Goal: Complete application form: Complete application form

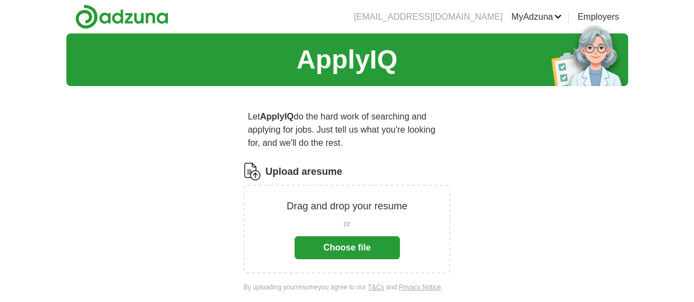
scroll to position [11, 0]
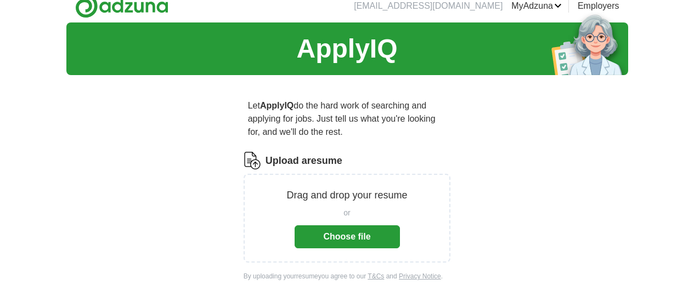
click at [349, 225] on button "Choose file" at bounding box center [347, 236] width 105 height 23
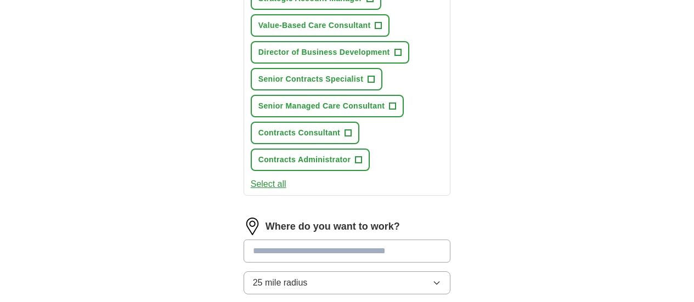
scroll to position [611, 0]
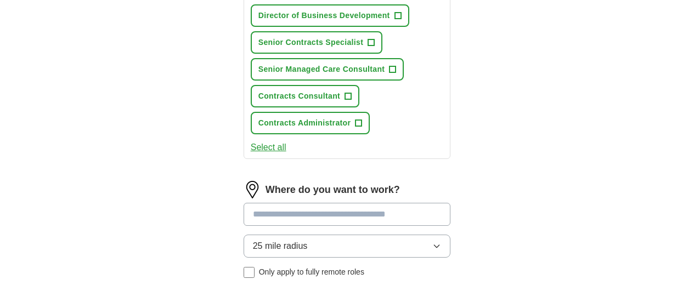
click at [251, 141] on button "Select all" at bounding box center [269, 147] width 36 height 13
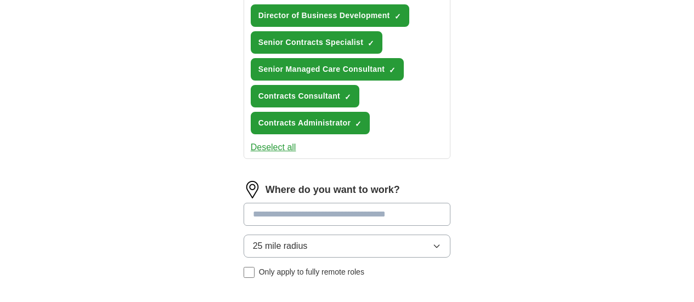
click at [268, 203] on input at bounding box center [347, 214] width 207 height 23
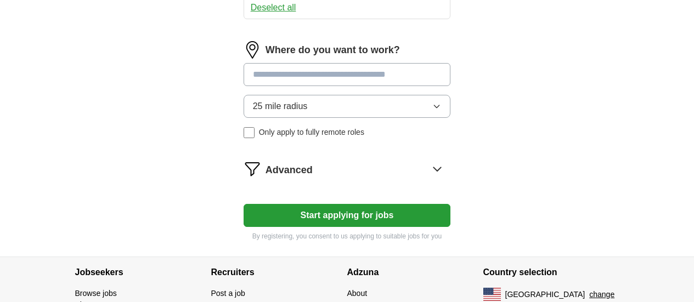
scroll to position [753, 0]
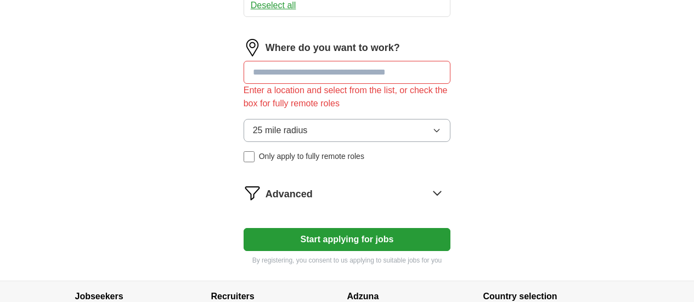
click at [279, 61] on input at bounding box center [347, 72] width 207 height 23
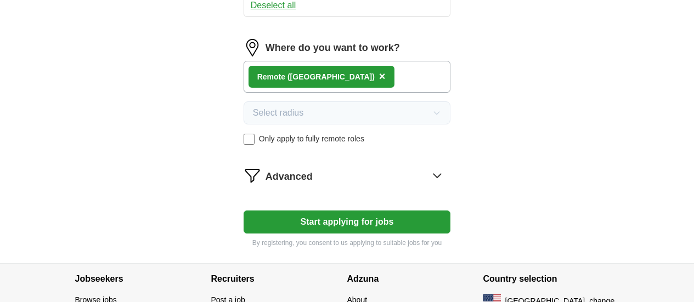
click at [364, 211] on button "Start applying for jobs" at bounding box center [347, 222] width 207 height 23
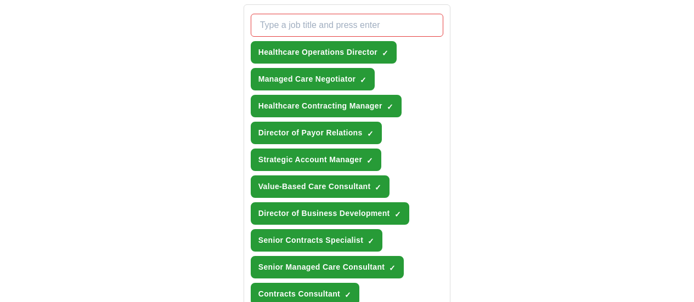
scroll to position [434, 0]
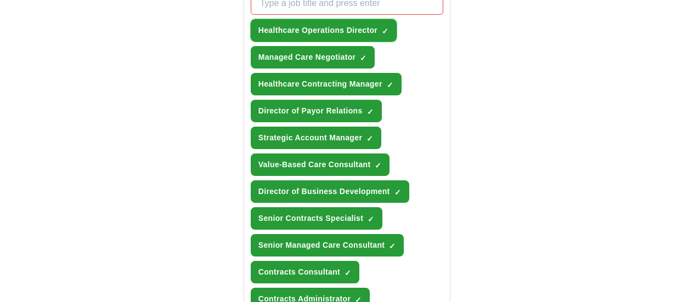
click at [0, 0] on span "×" at bounding box center [0, 0] width 0 height 0
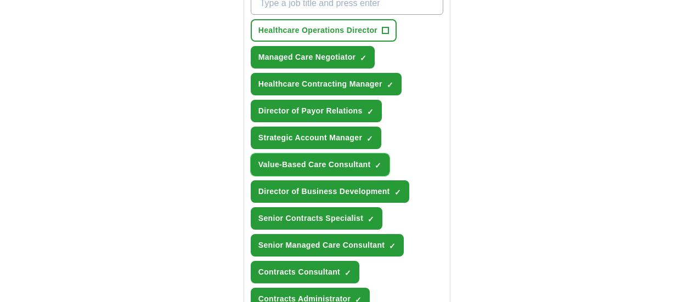
click at [0, 0] on span "×" at bounding box center [0, 0] width 0 height 0
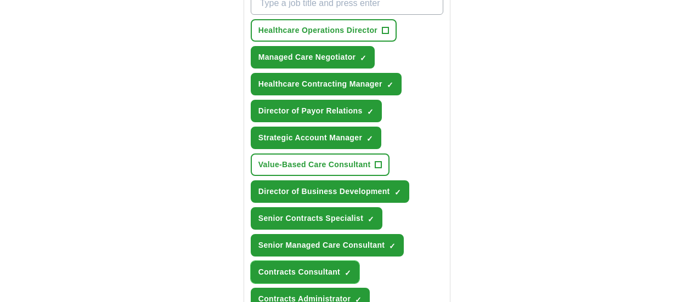
click at [0, 0] on span "×" at bounding box center [0, 0] width 0 height 0
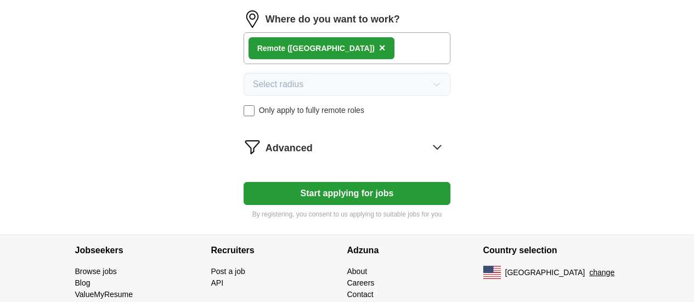
scroll to position [784, 0]
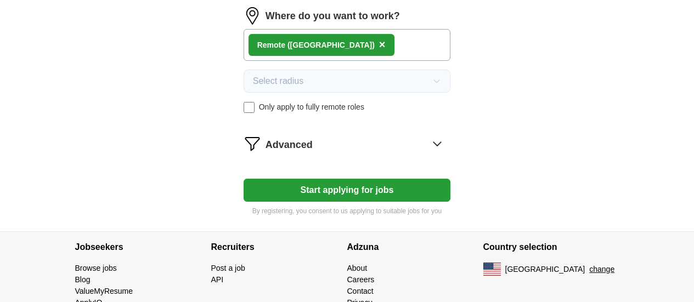
click at [346, 179] on button "Start applying for jobs" at bounding box center [347, 190] width 207 height 23
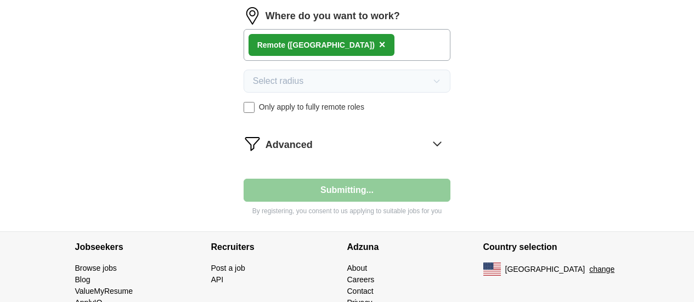
select select "**"
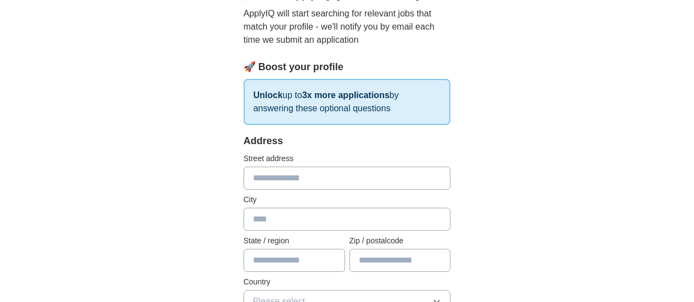
scroll to position [154, 0]
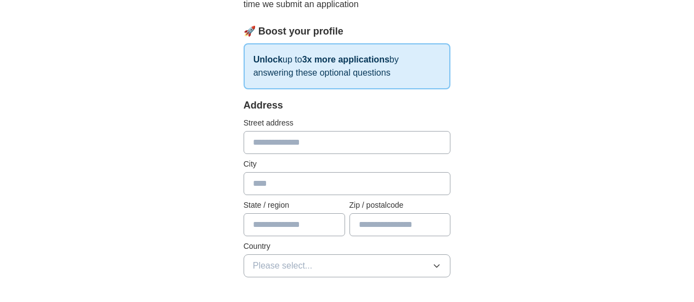
click at [290, 131] on input "text" at bounding box center [347, 142] width 207 height 23
type input "**********"
type input "********"
type input "*"
type input "**"
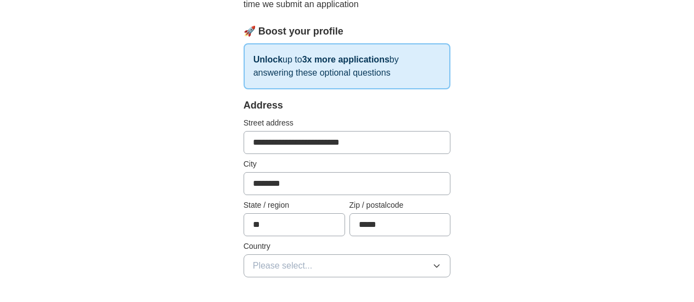
type input "*****"
click at [278, 259] on button "Please select..." at bounding box center [347, 266] width 207 height 23
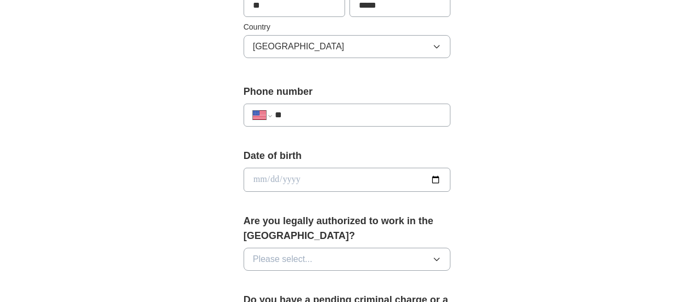
scroll to position [417, 0]
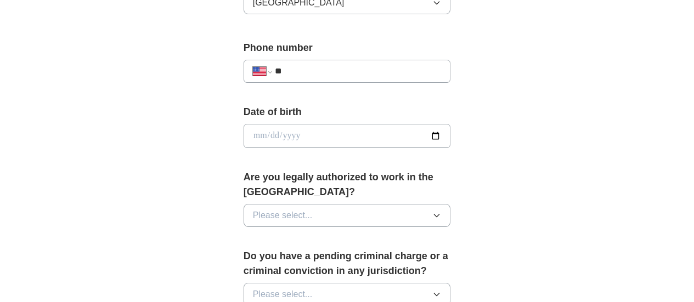
click at [252, 124] on input "date" at bounding box center [347, 136] width 207 height 24
type input "**********"
click at [253, 209] on span "Please select..." at bounding box center [283, 215] width 60 height 13
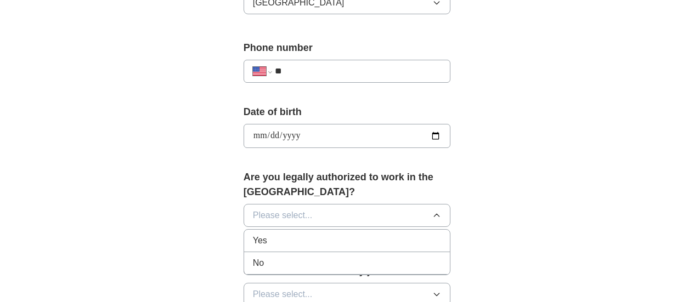
click at [253, 234] on span "Yes" at bounding box center [260, 240] width 14 height 13
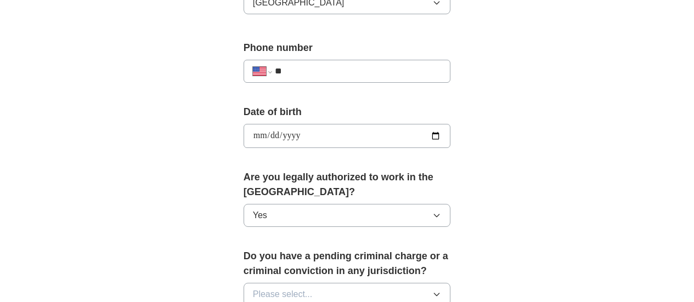
click at [253, 288] on span "Please select..." at bounding box center [283, 294] width 60 height 13
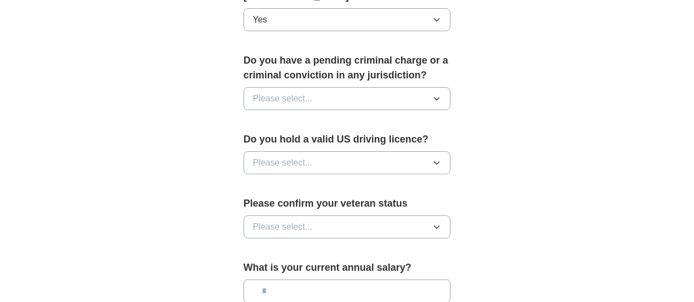
scroll to position [641, 0]
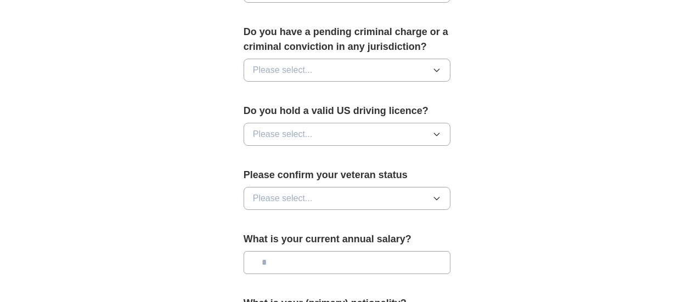
click at [265, 64] on span "Please select..." at bounding box center [283, 70] width 60 height 13
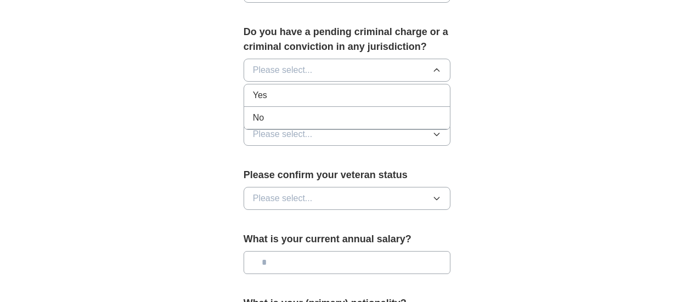
click at [253, 111] on div "No" at bounding box center [347, 117] width 189 height 13
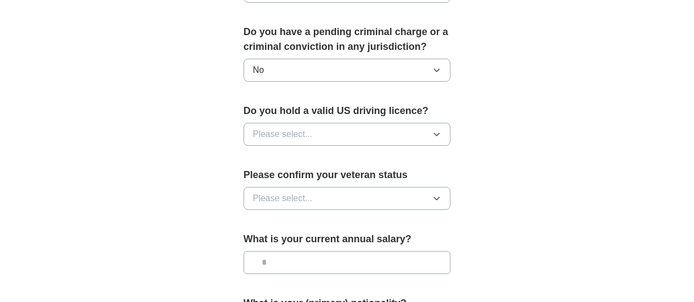
click at [253, 128] on span "Please select..." at bounding box center [283, 134] width 60 height 13
click at [253, 153] on div "Yes" at bounding box center [347, 159] width 189 height 13
click at [253, 192] on span "Please select..." at bounding box center [283, 198] width 60 height 13
click at [265, 183] on div "Please confirm your veteran status Please select..." at bounding box center [347, 193] width 207 height 51
click at [268, 192] on span "Please select..." at bounding box center [283, 198] width 60 height 13
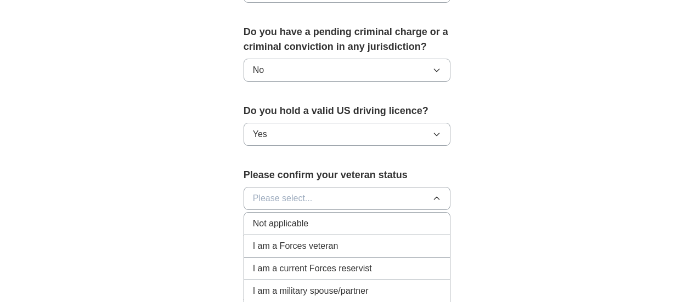
click at [255, 213] on li "Not applicable" at bounding box center [347, 224] width 206 height 22
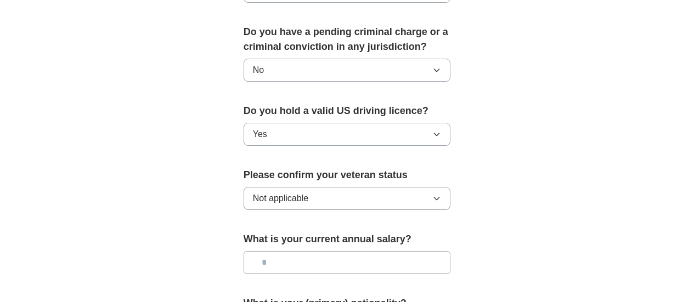
click at [269, 251] on input "text" at bounding box center [347, 262] width 207 height 23
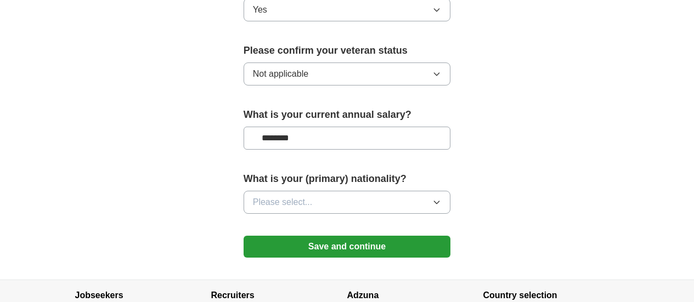
scroll to position [817, 0]
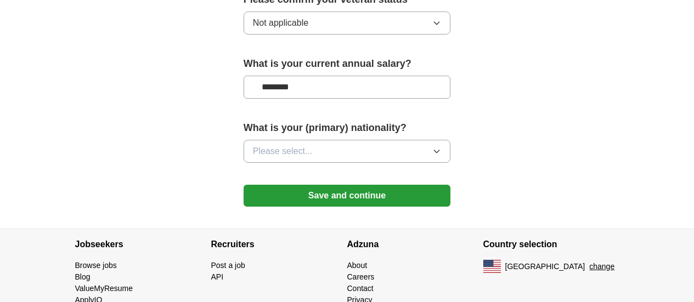
type input "********"
click at [275, 145] on span "Please select..." at bounding box center [283, 151] width 60 height 13
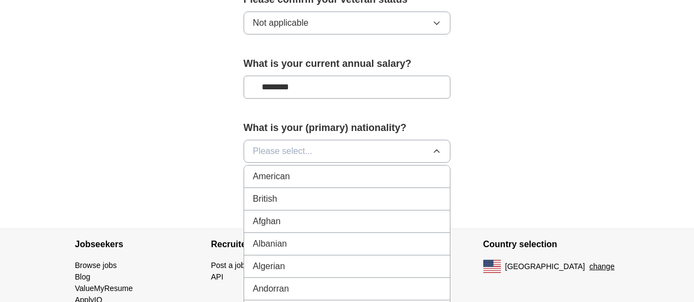
click at [260, 170] on span "American" at bounding box center [271, 176] width 37 height 13
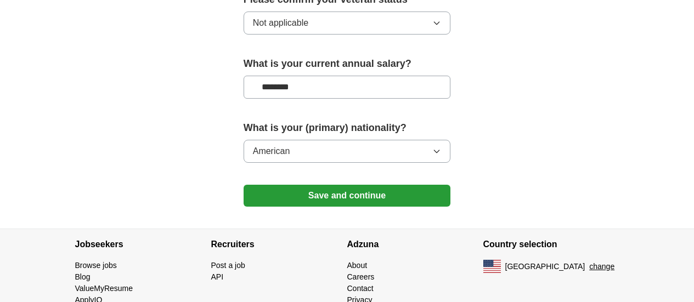
click at [342, 185] on button "Save and continue" at bounding box center [347, 196] width 207 height 22
